Goal: Find specific page/section

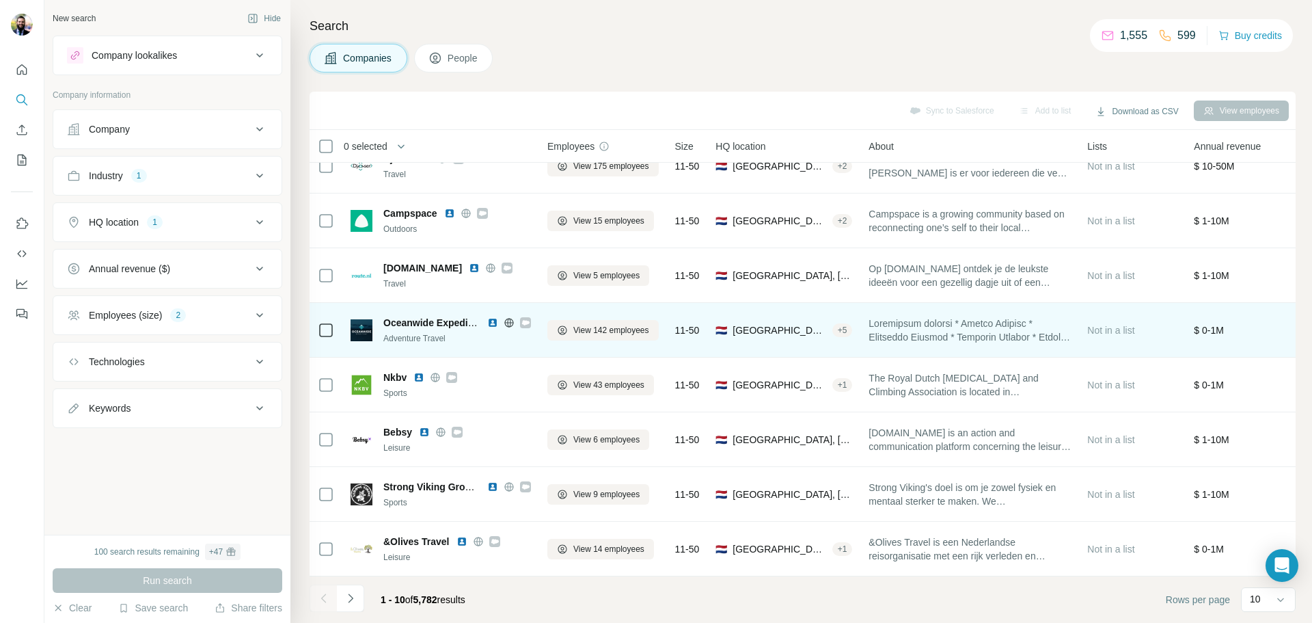
scroll to position [140, 0]
click at [524, 320] on icon at bounding box center [526, 322] width 8 height 5
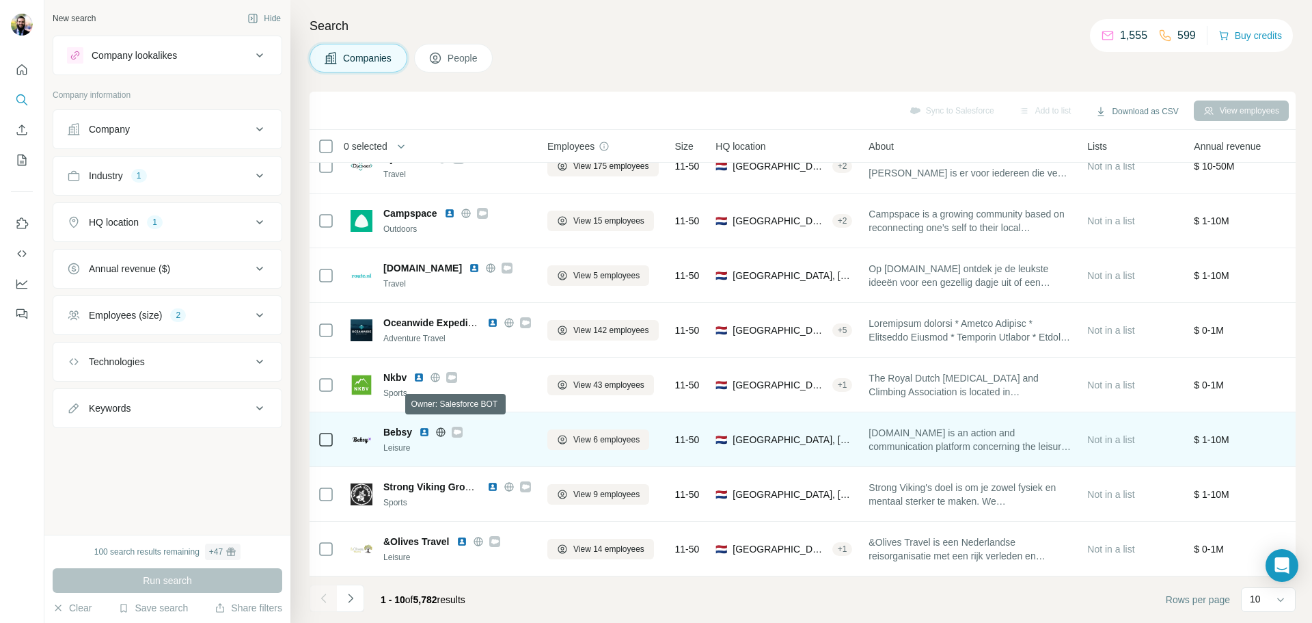
click at [459, 429] on icon at bounding box center [458, 431] width 8 height 5
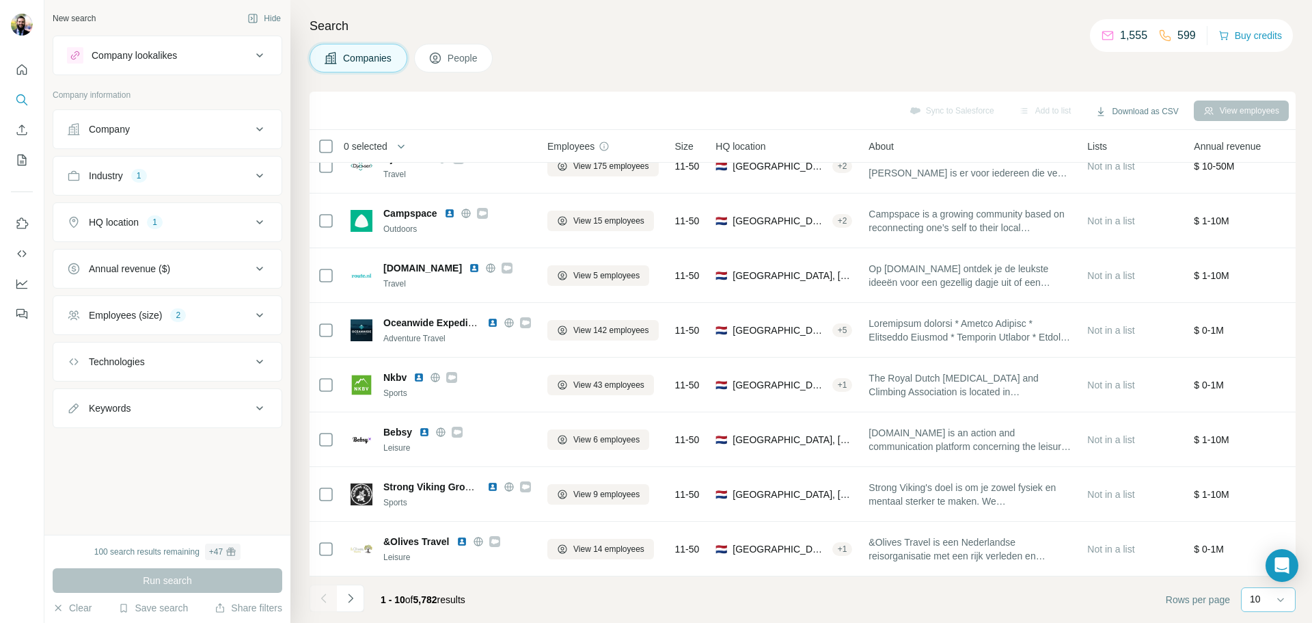
click at [1256, 601] on p "10" at bounding box center [1255, 599] width 11 height 14
click at [1258, 539] on p "20" at bounding box center [1258, 544] width 11 height 14
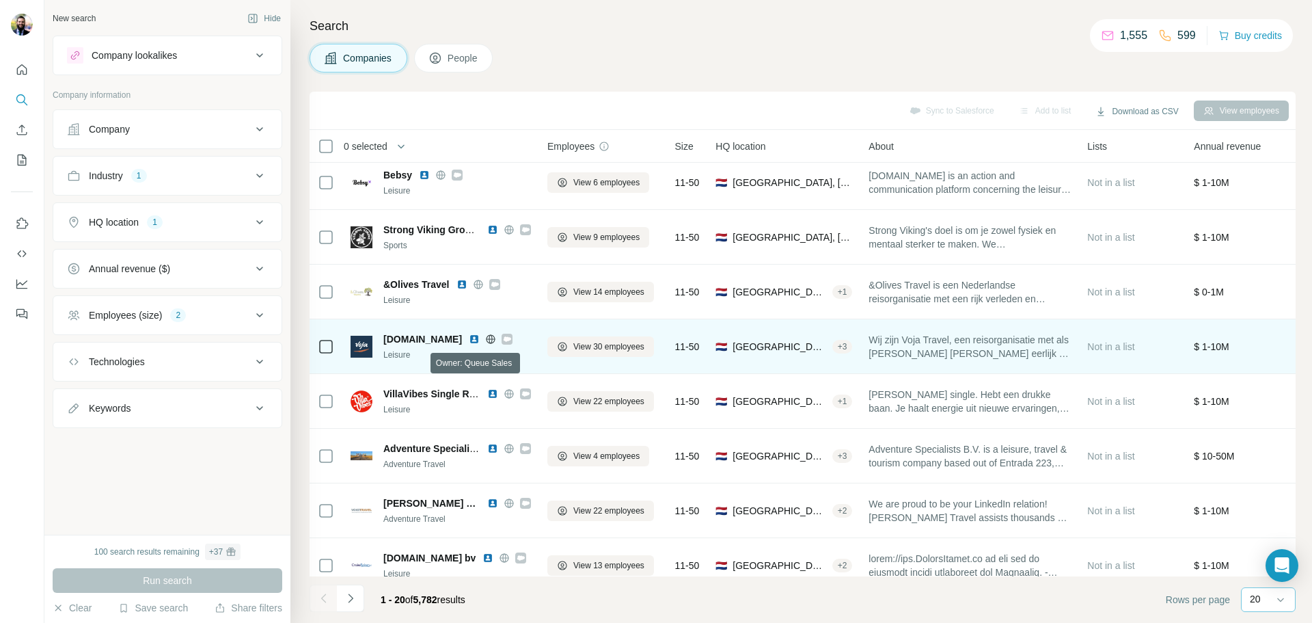
scroll to position [414, 0]
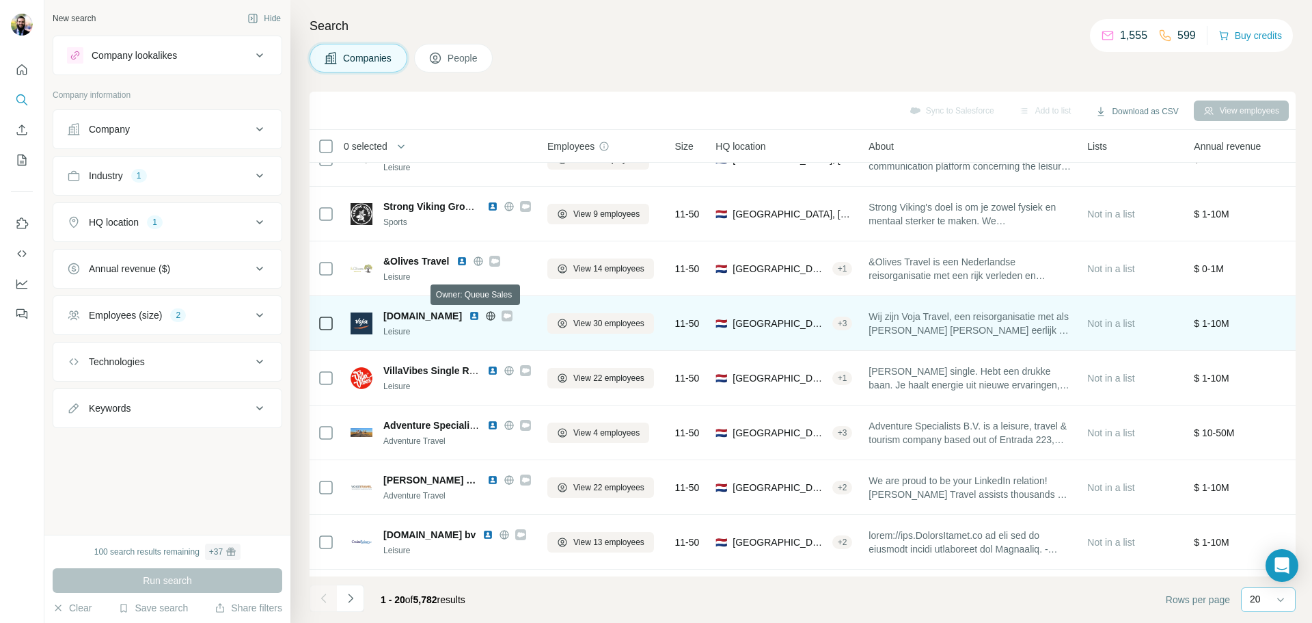
click at [504, 316] on icon at bounding box center [508, 315] width 8 height 5
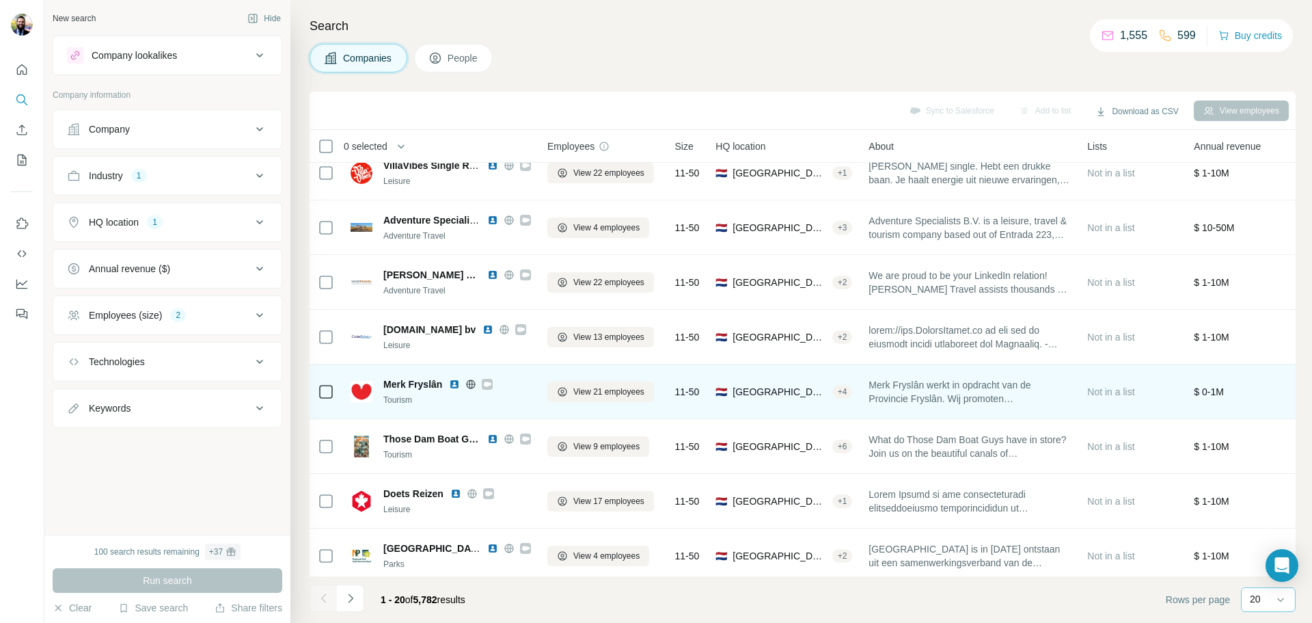
scroll to position [687, 0]
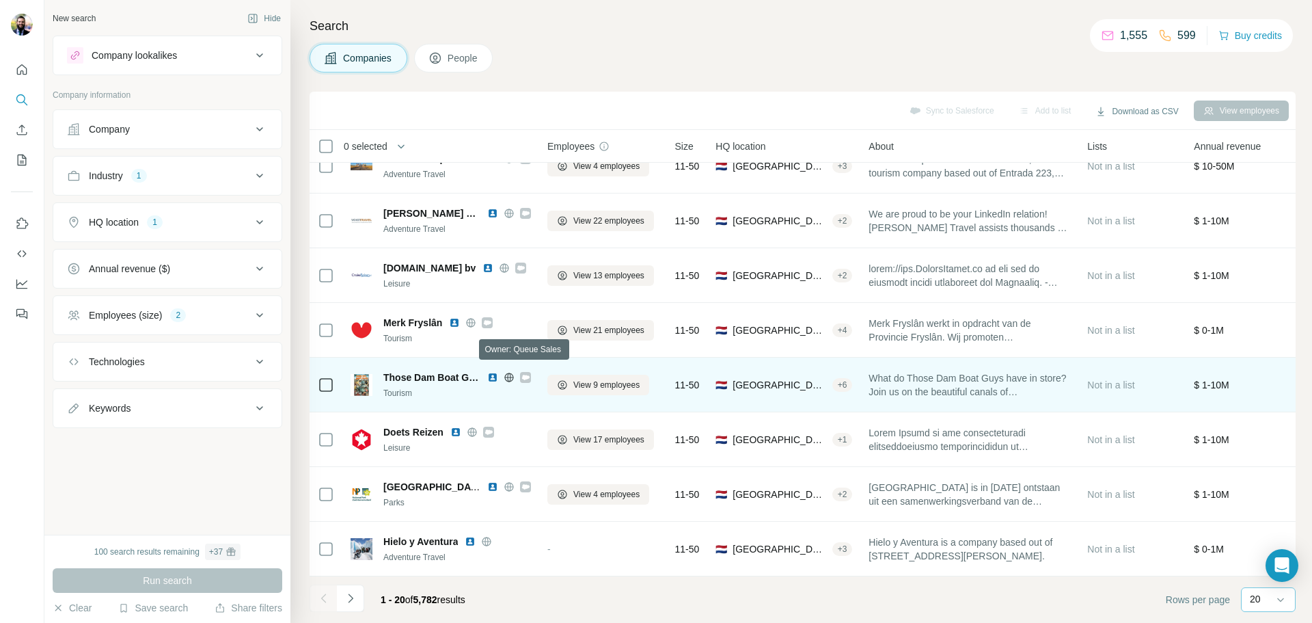
click at [524, 375] on icon at bounding box center [526, 377] width 8 height 5
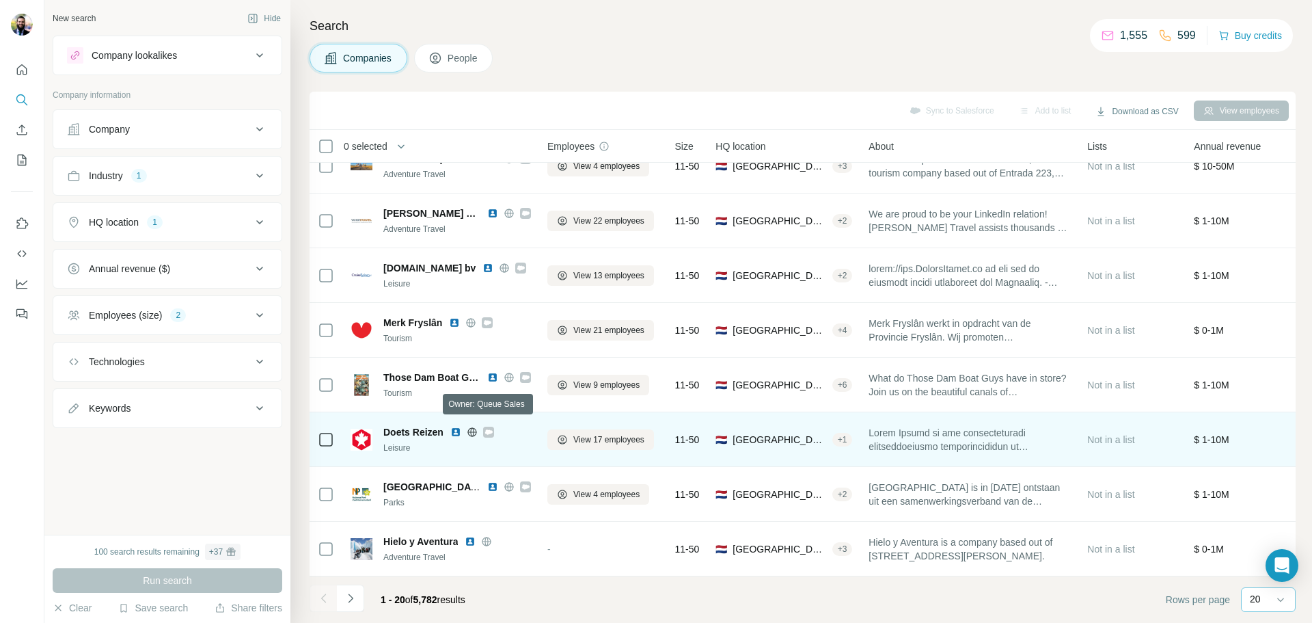
click at [486, 429] on icon at bounding box center [489, 431] width 8 height 5
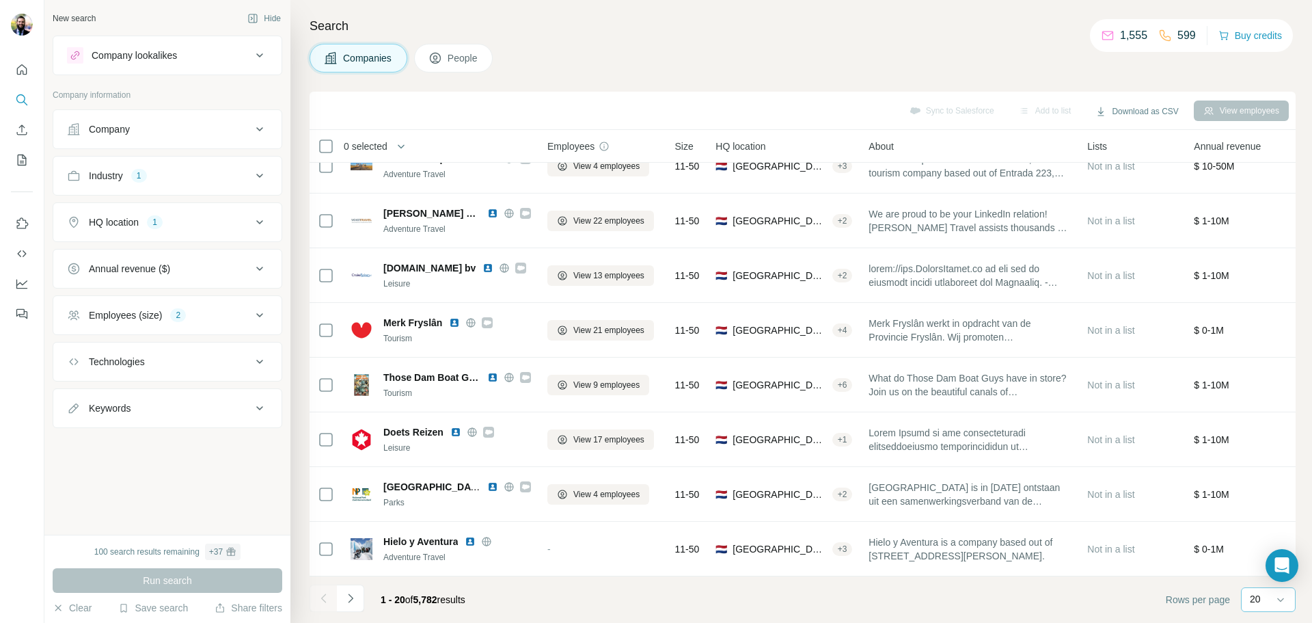
click at [1252, 602] on p "20" at bounding box center [1255, 599] width 11 height 14
click at [357, 599] on button "Navigate to next page" at bounding box center [350, 597] width 27 height 27
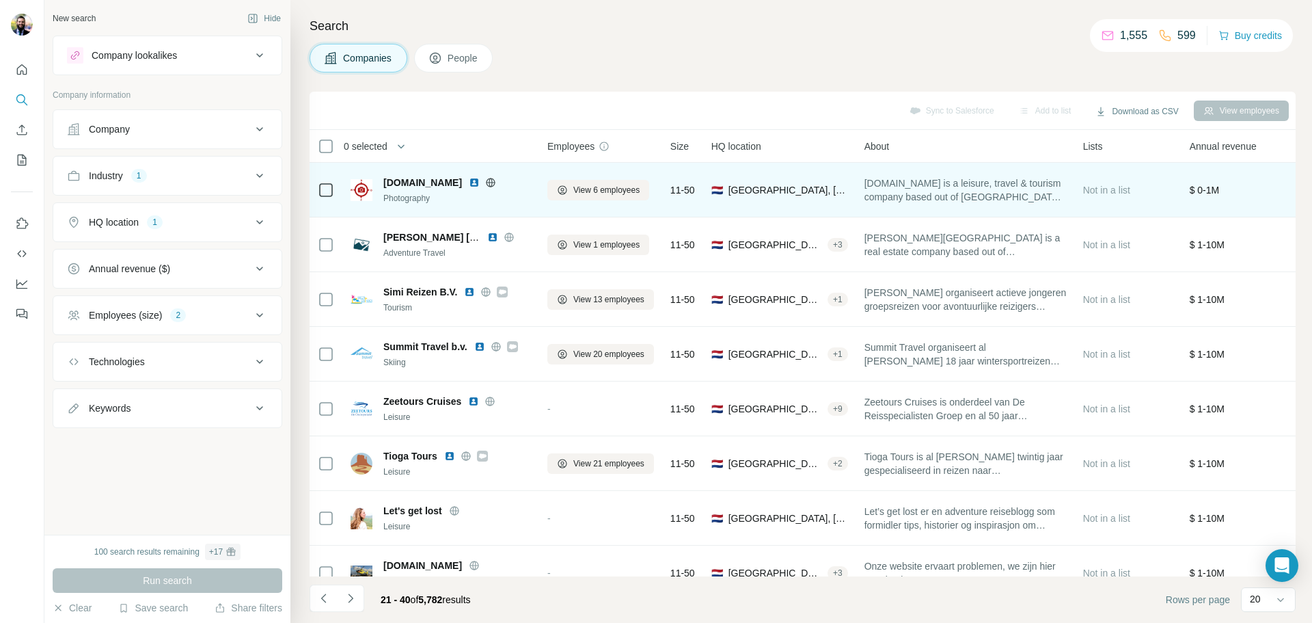
click at [480, 184] on img at bounding box center [474, 182] width 11 height 11
click at [496, 183] on icon at bounding box center [491, 182] width 9 height 1
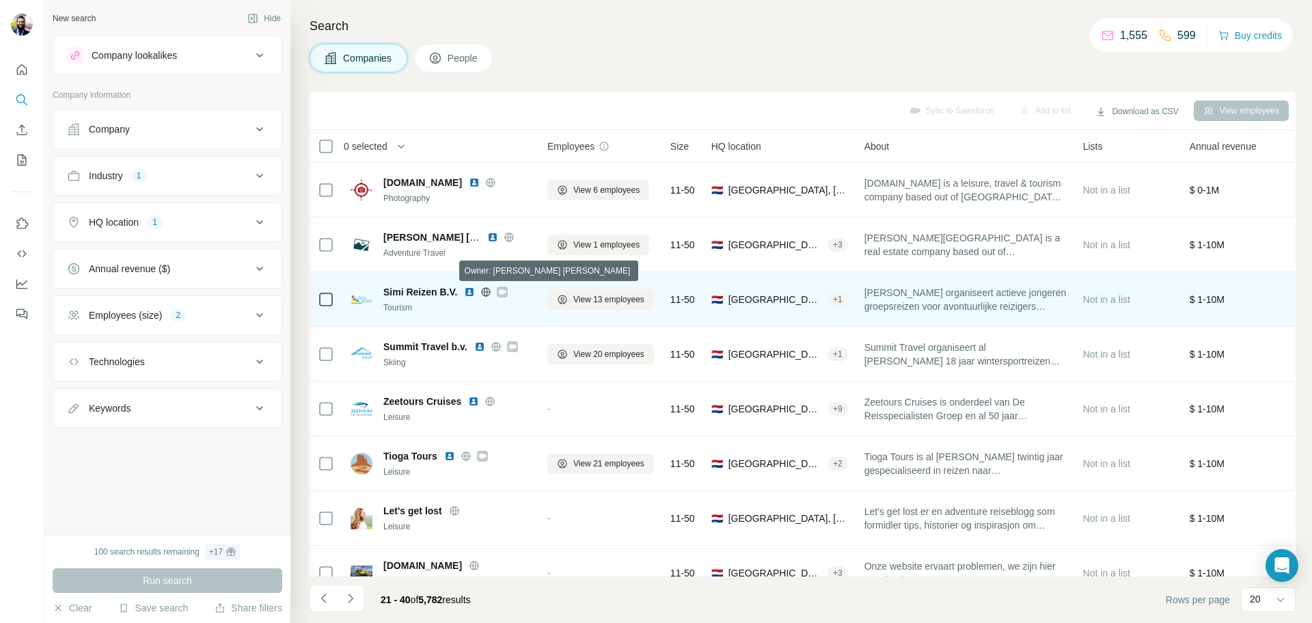
click at [500, 293] on icon at bounding box center [503, 291] width 8 height 5
